Goal: Task Accomplishment & Management: Use online tool/utility

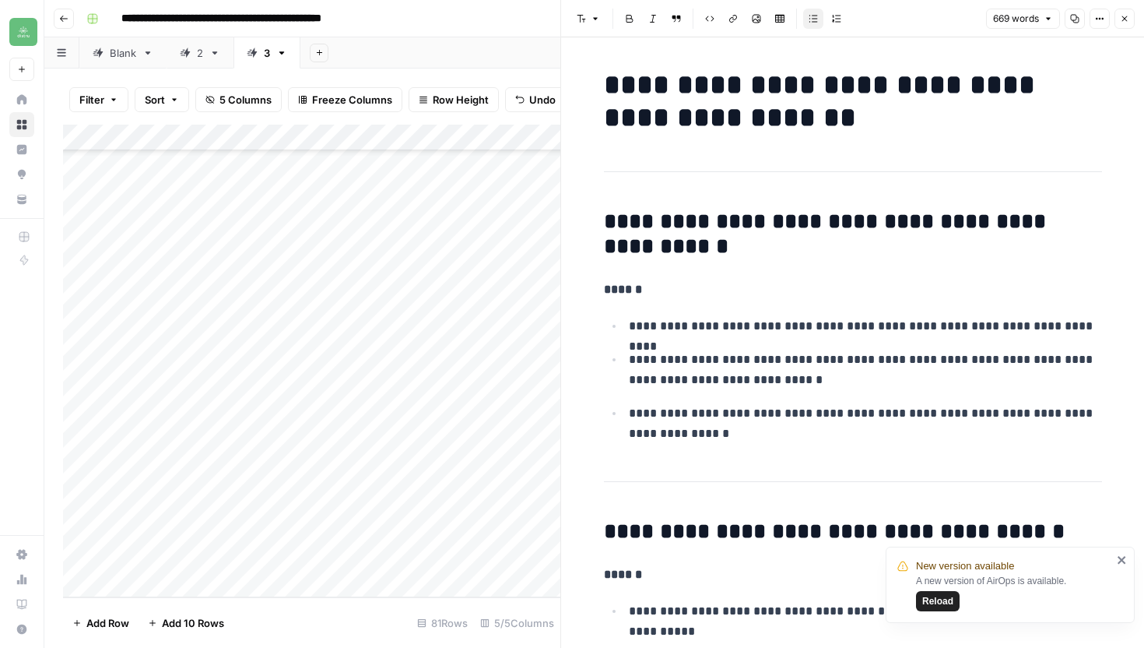
click at [1125, 21] on icon "button" at bounding box center [1124, 18] width 9 height 9
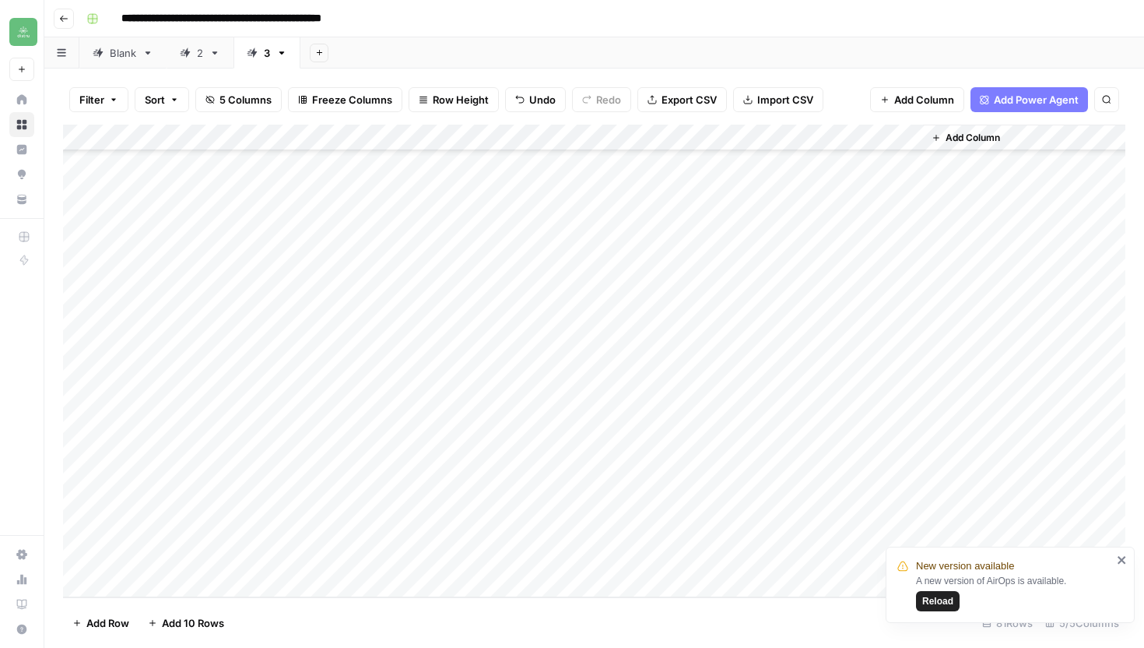
click at [724, 558] on div "Add Column" at bounding box center [594, 361] width 1063 height 473
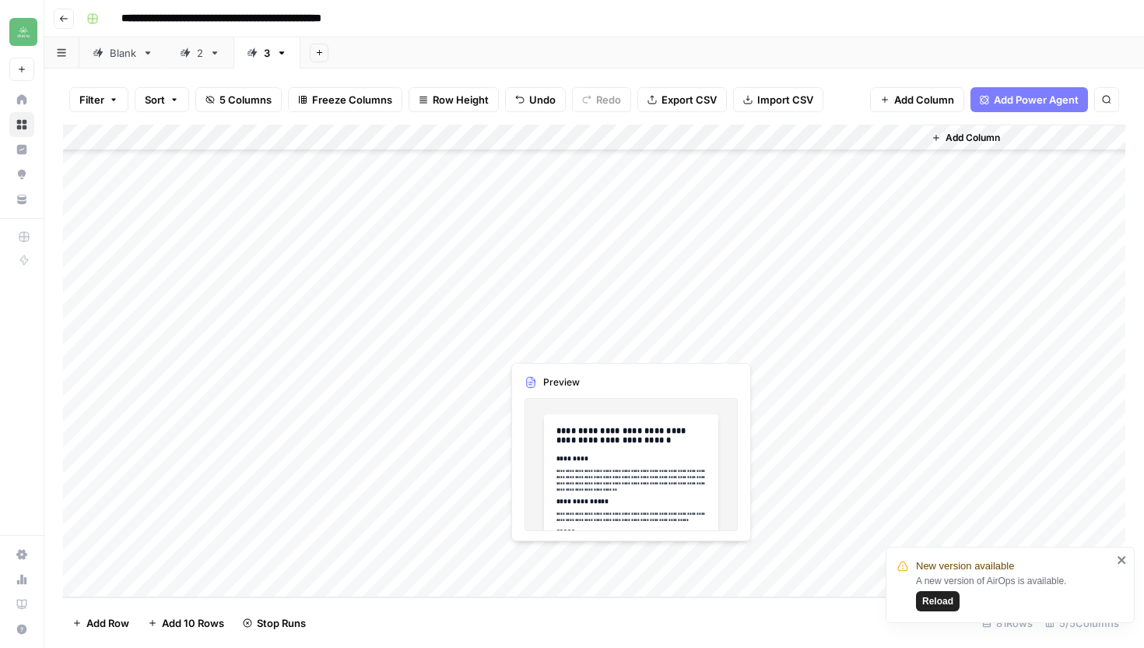
click at [542, 561] on div "Add Column" at bounding box center [594, 361] width 1063 height 473
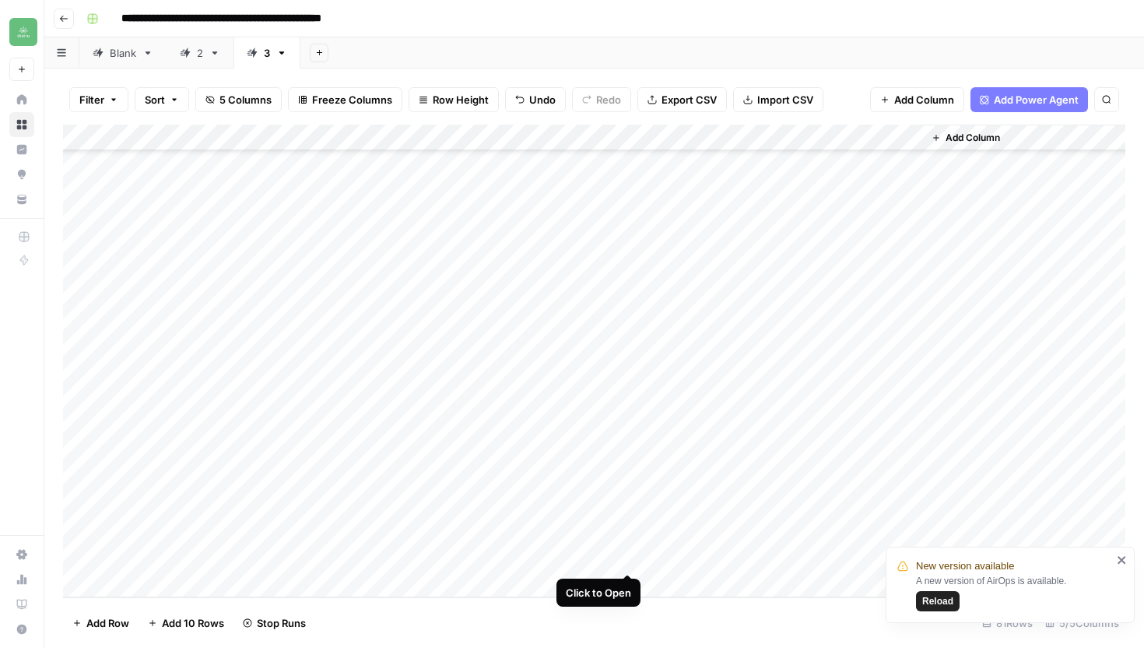
click at [629, 554] on div "Add Column" at bounding box center [594, 361] width 1063 height 473
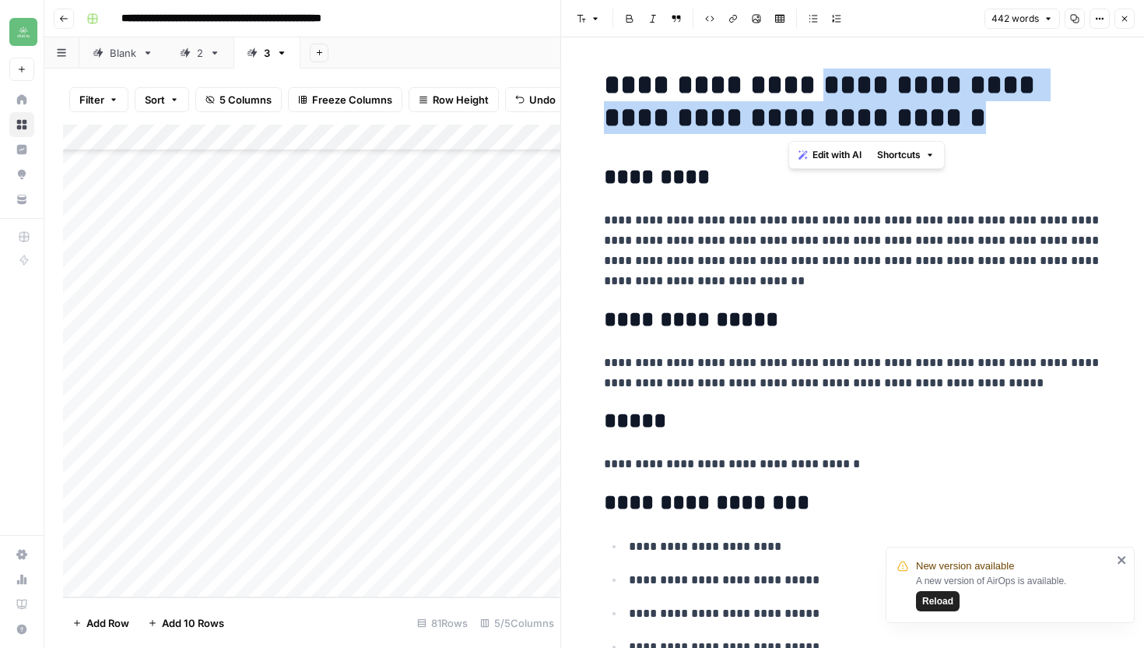
drag, startPoint x: 789, startPoint y: 83, endPoint x: 946, endPoint y: 120, distance: 160.9
click at [946, 120] on h1 "**********" at bounding box center [853, 101] width 498 height 65
copy h1 "**********"
click at [1122, 19] on icon "button" at bounding box center [1124, 18] width 9 height 9
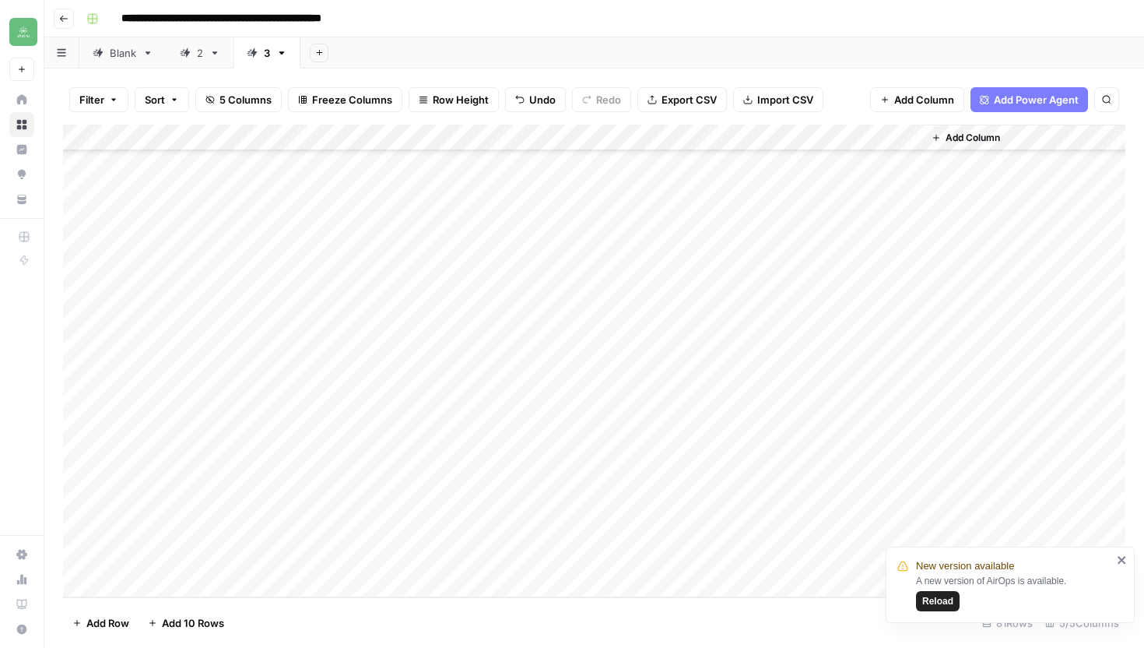
click at [817, 554] on div "Add Column" at bounding box center [594, 361] width 1063 height 473
click at [1127, 561] on icon "close" at bounding box center [1122, 560] width 11 height 12
click at [909, 555] on div "Add Column" at bounding box center [594, 361] width 1063 height 473
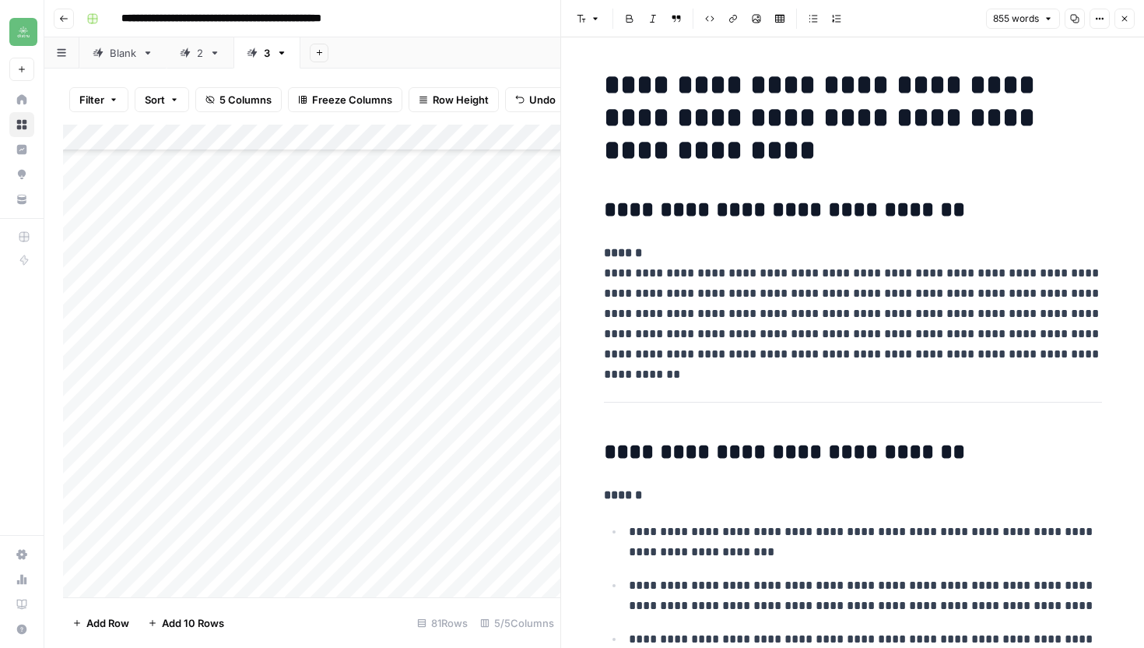
click at [1123, 20] on icon "button" at bounding box center [1124, 18] width 9 height 9
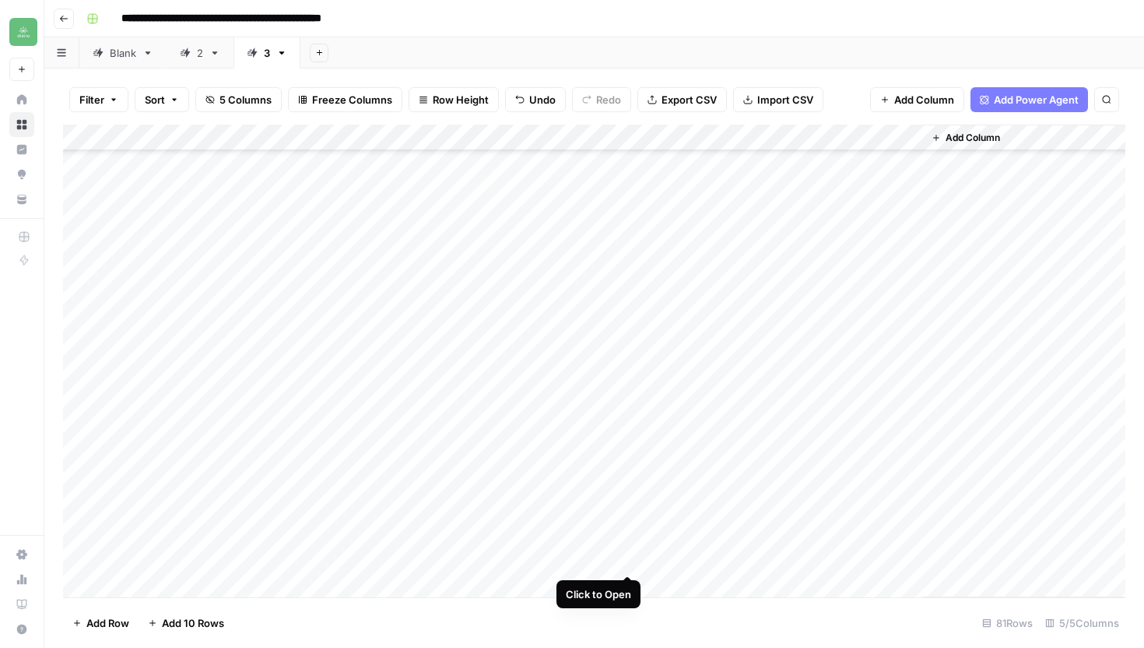
click at [626, 558] on div "Add Column" at bounding box center [594, 361] width 1063 height 473
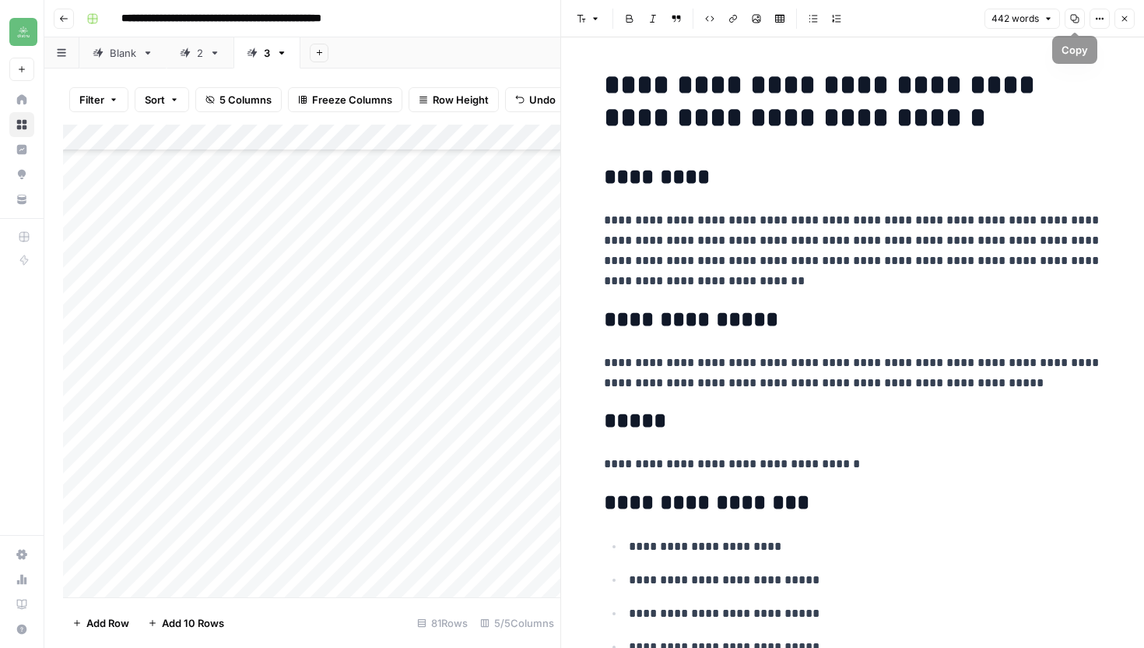
click at [1072, 18] on icon "button" at bounding box center [1074, 18] width 9 height 9
click at [1122, 19] on icon "button" at bounding box center [1124, 18] width 9 height 9
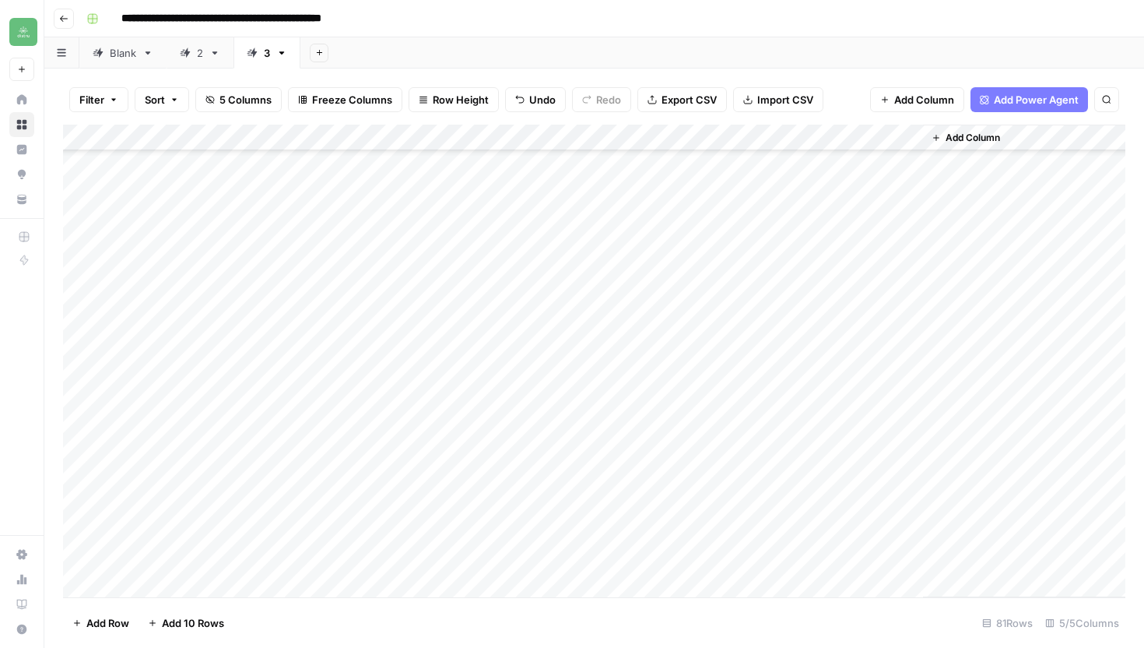
click at [143, 558] on div "Add Column" at bounding box center [594, 361] width 1063 height 473
click at [143, 558] on textarea "**********" at bounding box center [241, 561] width 249 height 22
click at [142, 561] on textarea "**********" at bounding box center [241, 561] width 249 height 22
type textarea "**********"
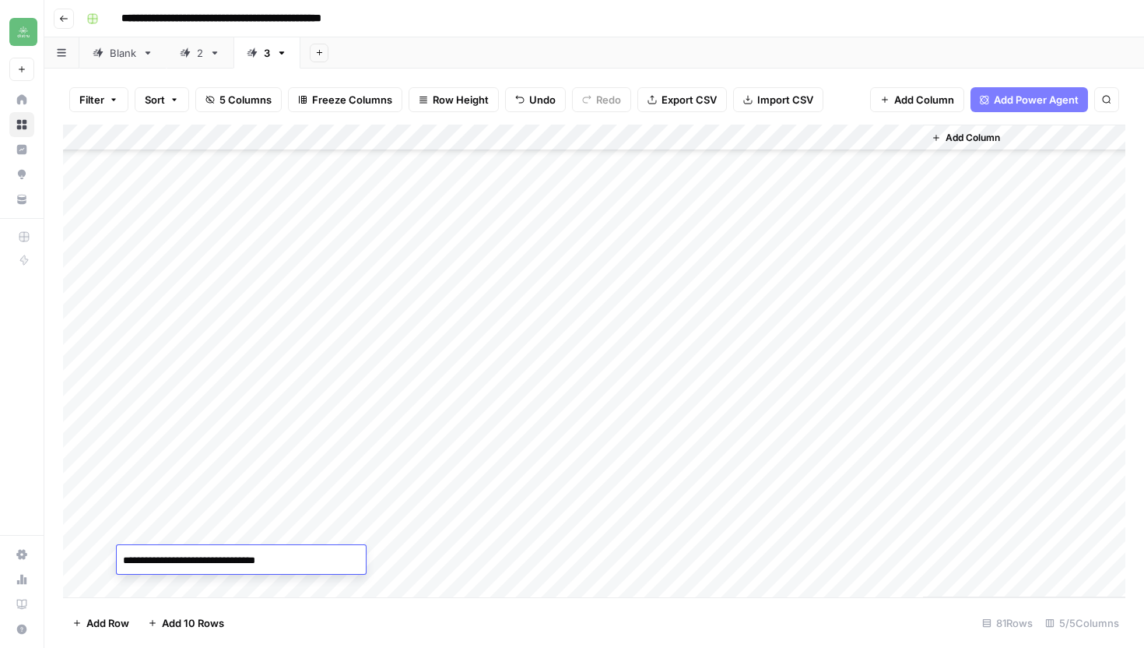
scroll to position [1718, 0]
click at [486, 559] on div "Add Column" at bounding box center [594, 361] width 1063 height 473
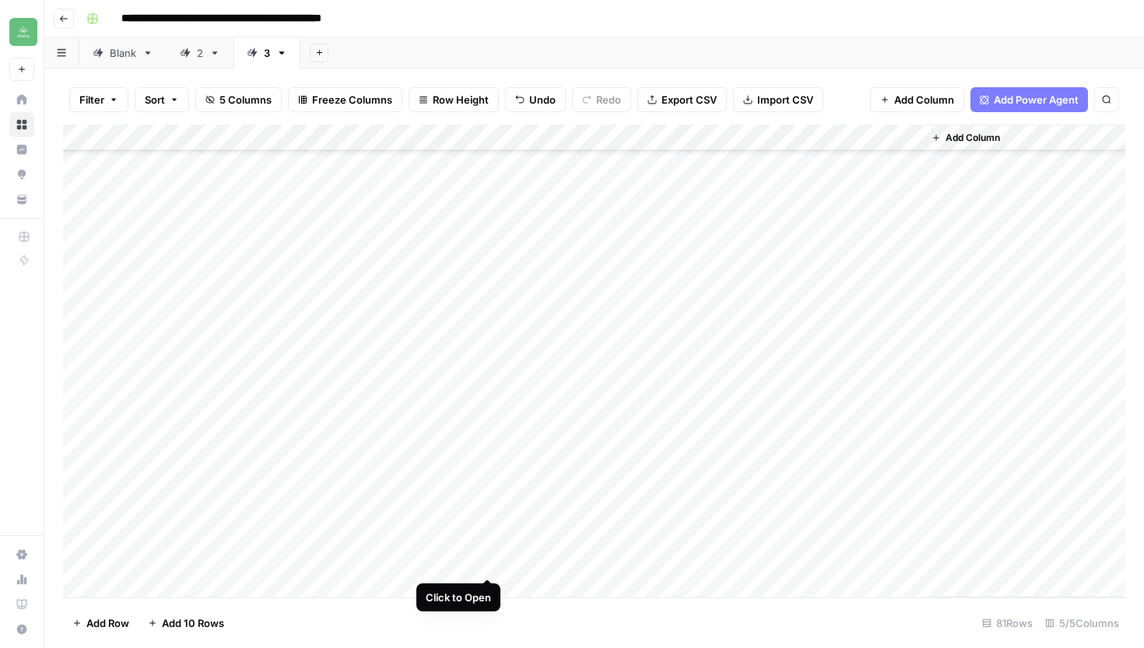
click at [487, 565] on div "Add Column" at bounding box center [594, 361] width 1063 height 473
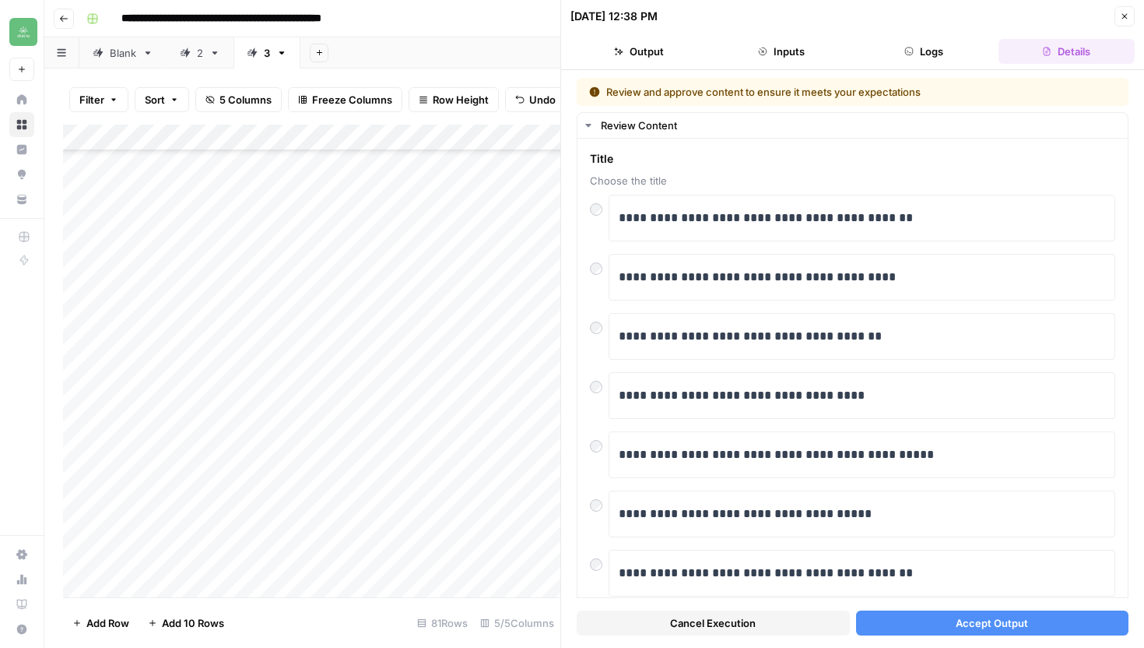
click at [961, 624] on span "Accept Output" at bounding box center [992, 623] width 72 height 16
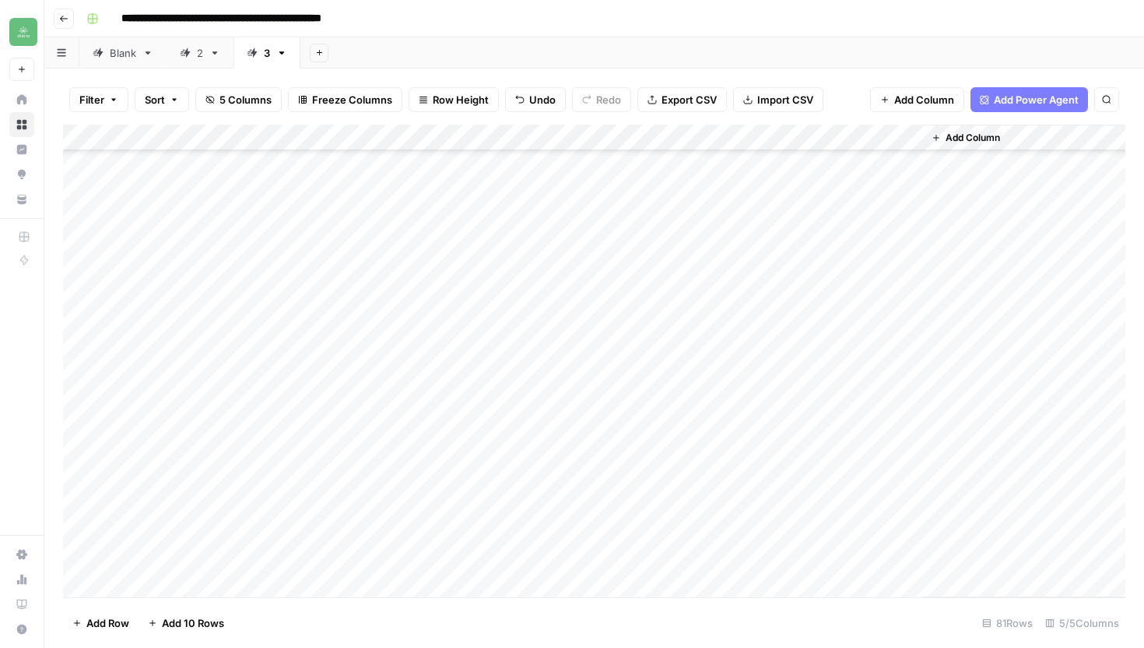
scroll to position [1719, 0]
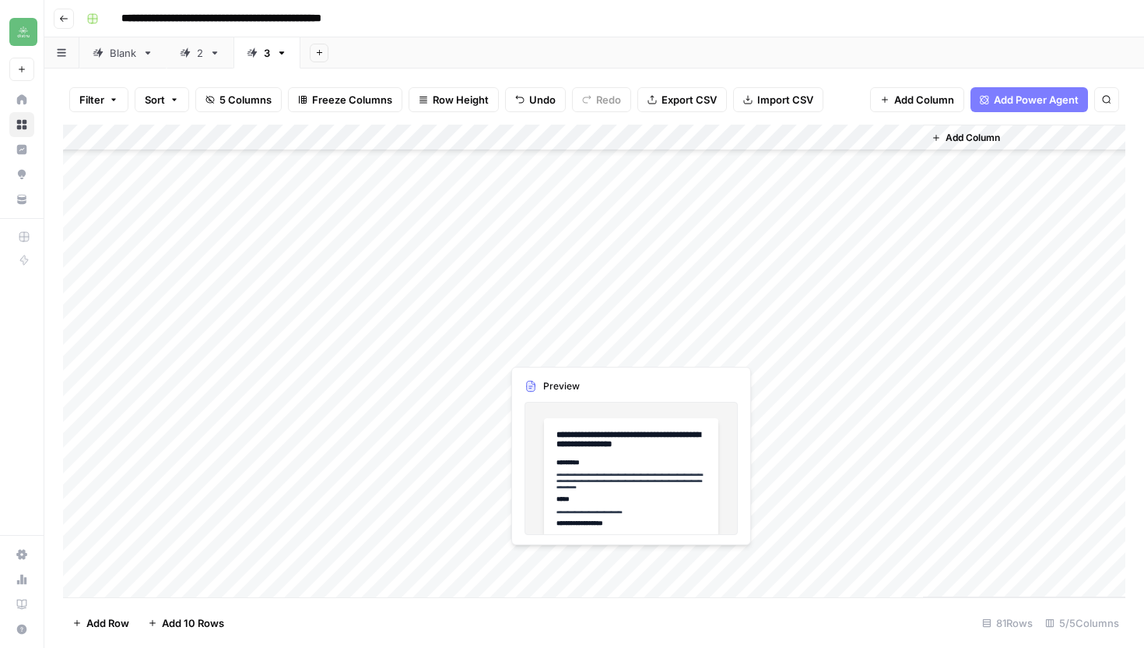
click at [627, 561] on div "Add Column" at bounding box center [594, 361] width 1063 height 473
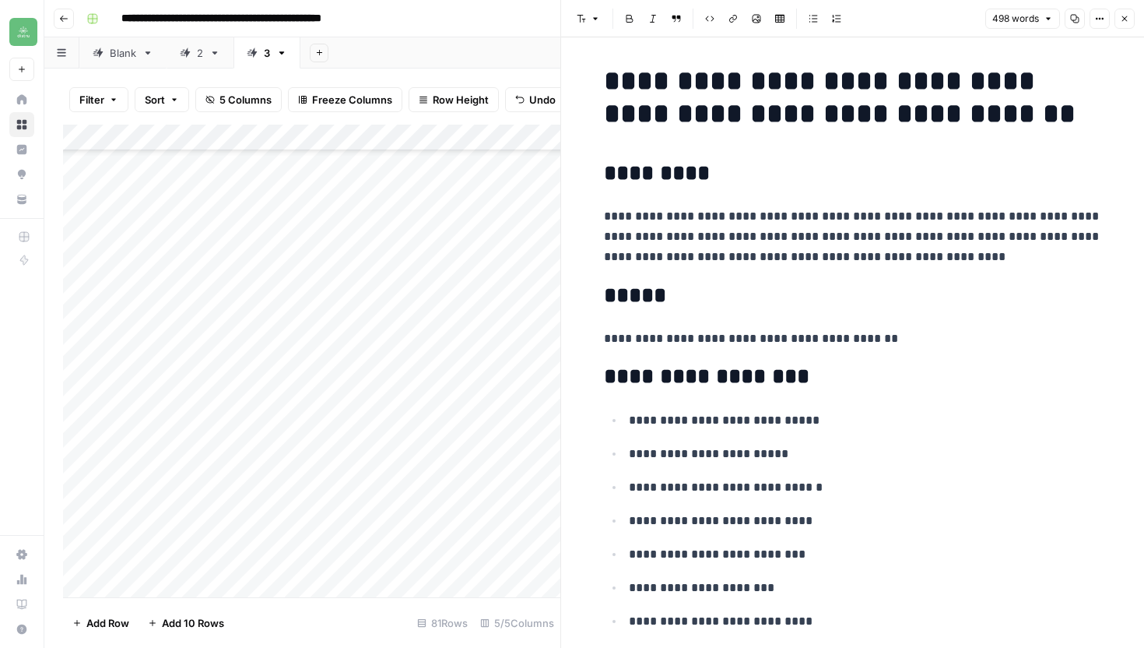
scroll to position [3, 0]
click at [1074, 16] on icon "button" at bounding box center [1074, 18] width 9 height 9
